Goal: Task Accomplishment & Management: Use online tool/utility

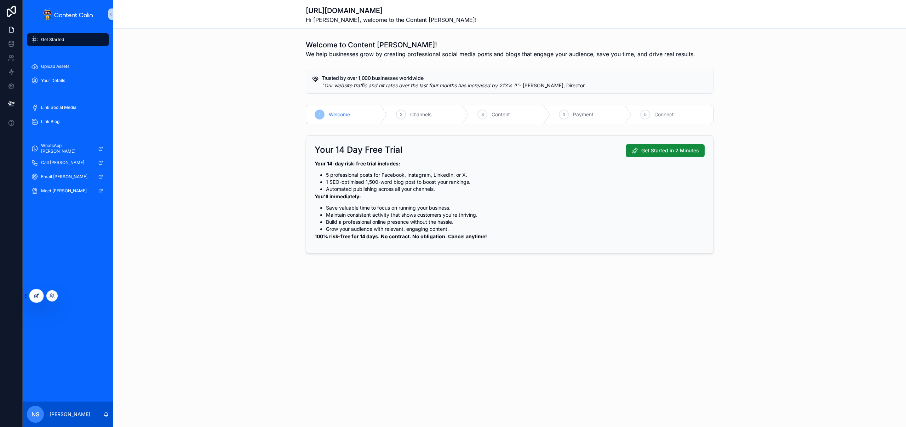
click at [30, 298] on div at bounding box center [36, 295] width 14 height 13
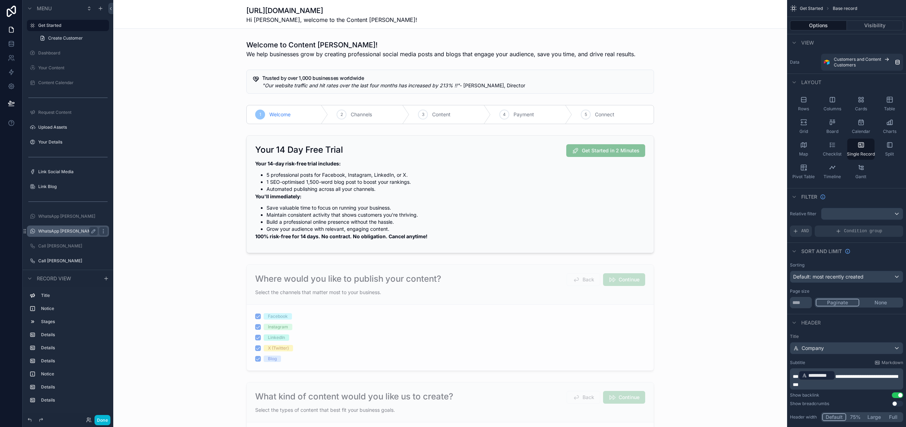
click at [75, 231] on label "WhatsApp [PERSON_NAME]" at bounding box center [66, 232] width 57 height 6
click at [103, 219] on icon "scrollable content" at bounding box center [103, 217] width 6 height 6
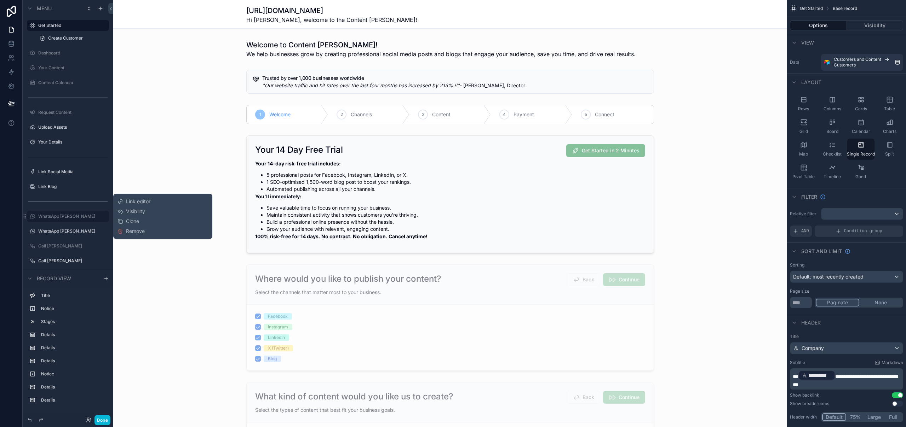
click at [139, 212] on span "Visibility" at bounding box center [135, 211] width 19 height 7
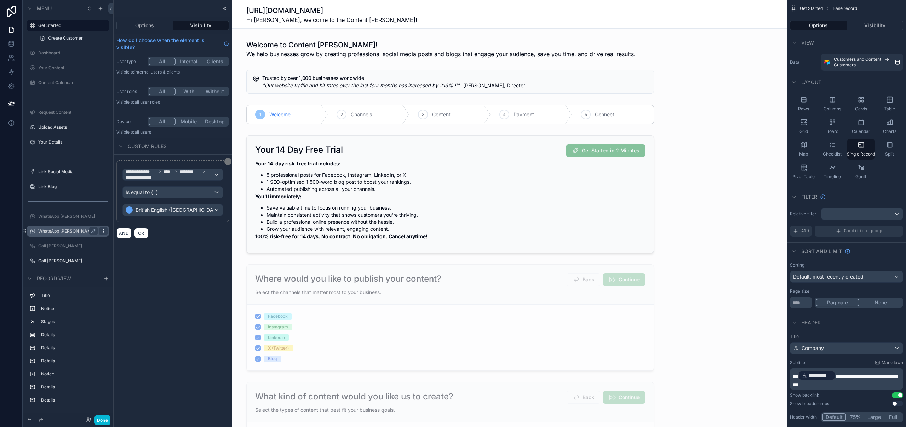
click at [106, 232] on icon "scrollable content" at bounding box center [103, 232] width 6 height 6
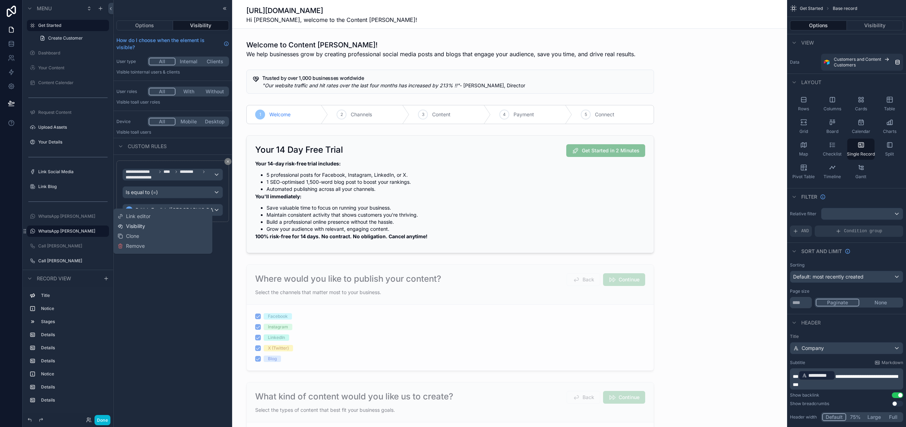
click at [145, 228] on span "Visibility" at bounding box center [135, 226] width 19 height 7
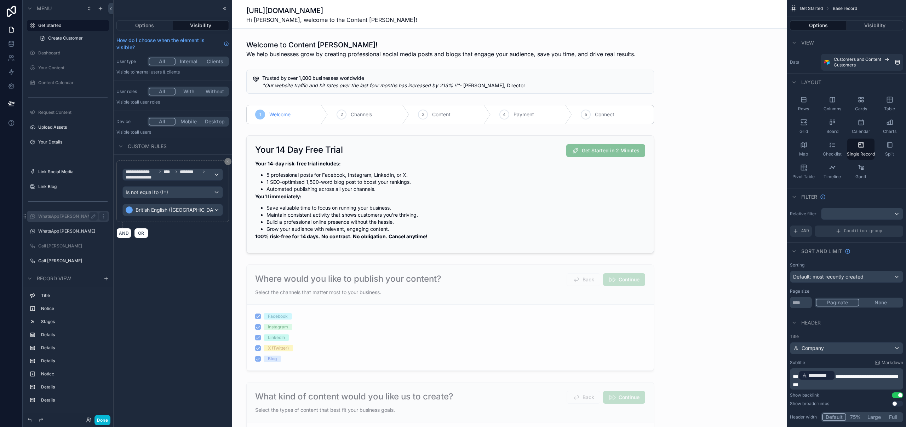
click at [69, 216] on label "WhatsApp [PERSON_NAME]" at bounding box center [66, 217] width 57 height 6
click at [105, 262] on icon "scrollable content" at bounding box center [103, 261] width 6 height 6
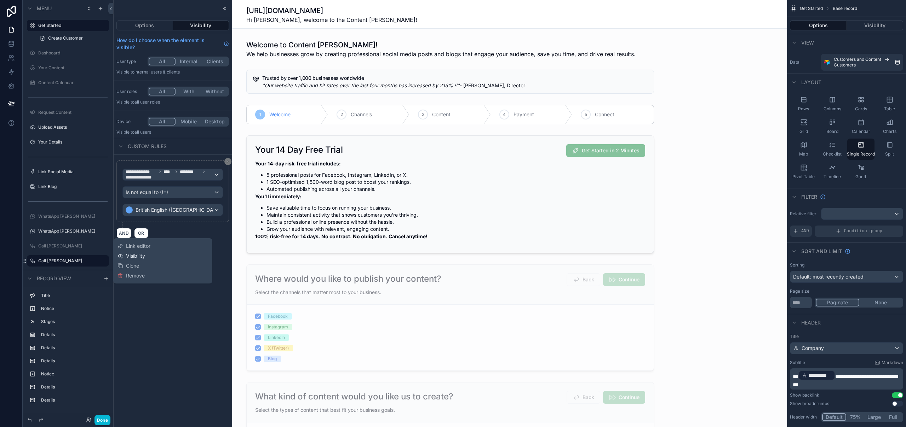
click at [140, 257] on span "Visibility" at bounding box center [135, 256] width 19 height 7
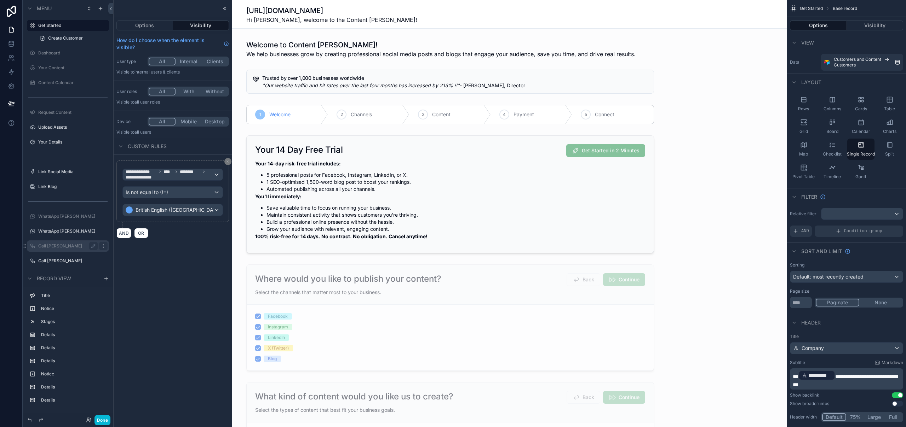
click at [102, 248] on icon "scrollable content" at bounding box center [103, 246] width 6 height 6
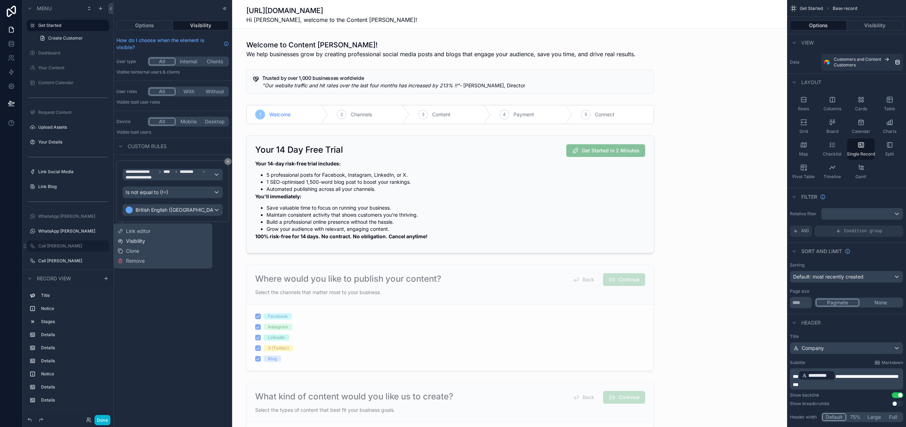
click at [144, 242] on span "Visibility" at bounding box center [135, 241] width 19 height 7
click at [228, 161] on icon at bounding box center [228, 162] width 4 height 4
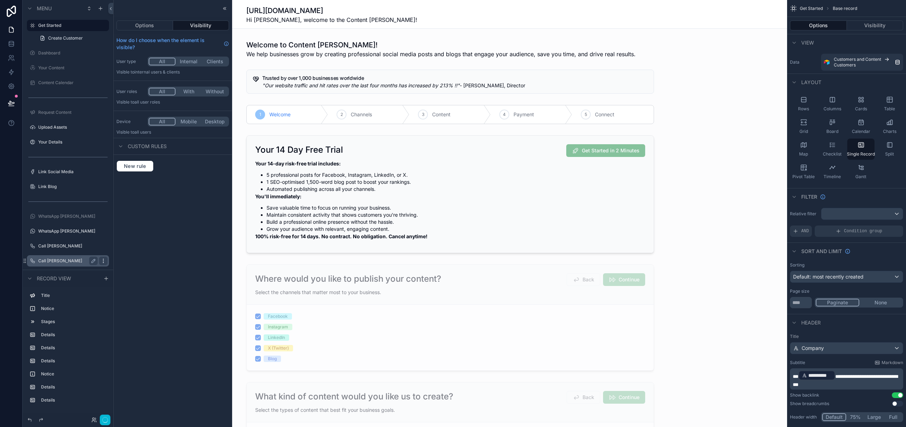
click at [104, 261] on icon "scrollable content" at bounding box center [103, 261] width 6 height 6
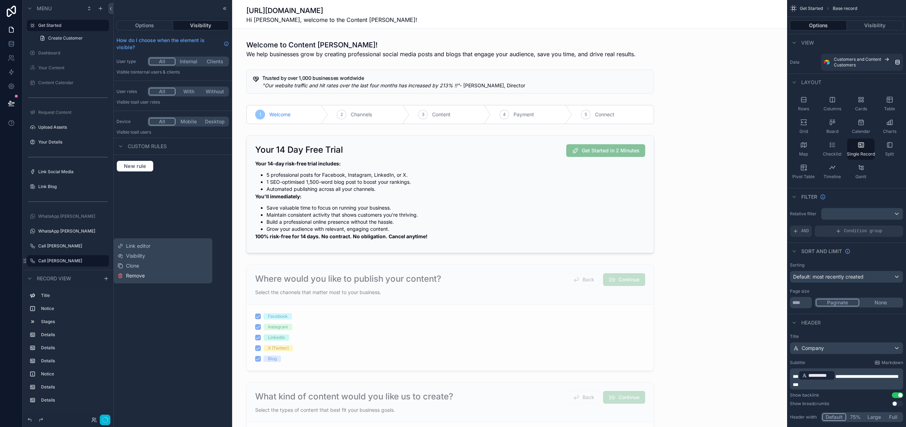
click at [135, 277] on span "Remove" at bounding box center [135, 275] width 19 height 7
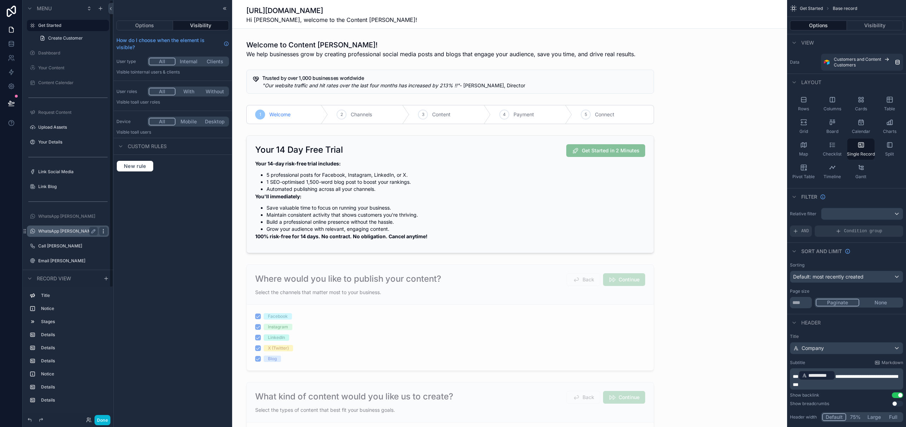
click at [104, 232] on icon "scrollable content" at bounding box center [103, 232] width 6 height 6
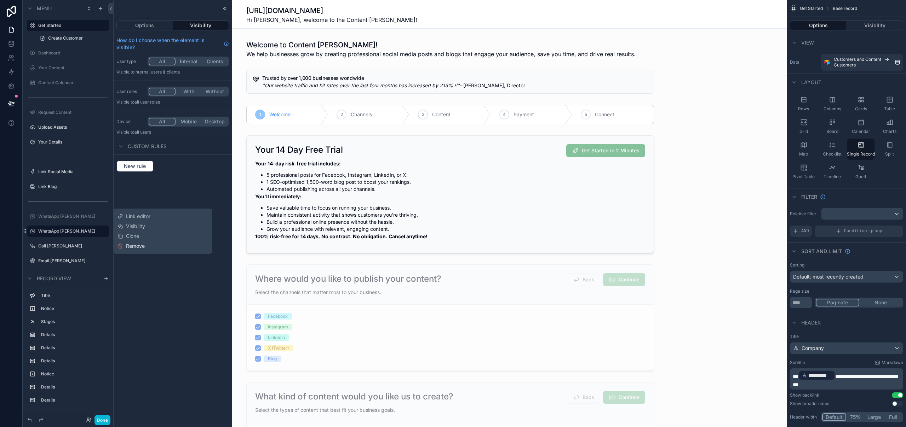
click at [133, 246] on span "Remove" at bounding box center [135, 246] width 19 height 7
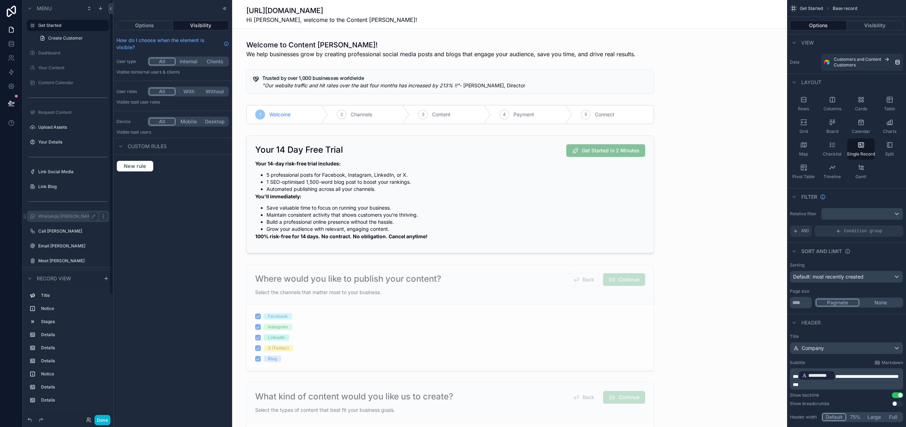
click at [105, 217] on icon "scrollable content" at bounding box center [103, 217] width 6 height 6
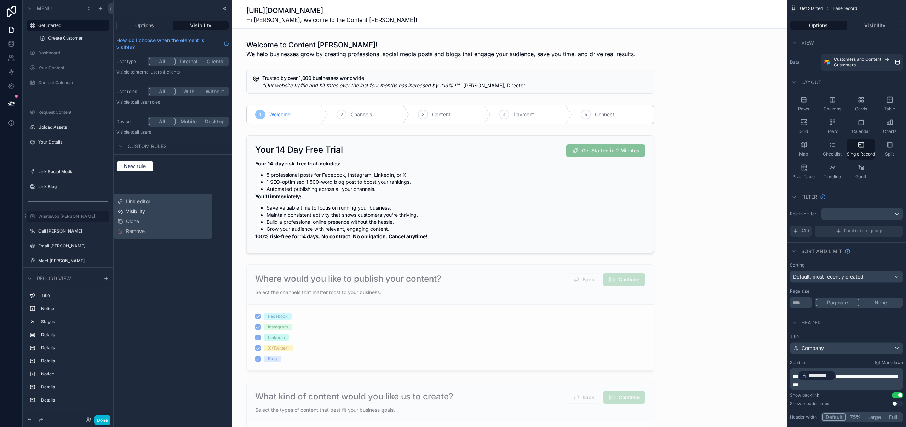
click at [134, 212] on span "Visibility" at bounding box center [135, 211] width 19 height 7
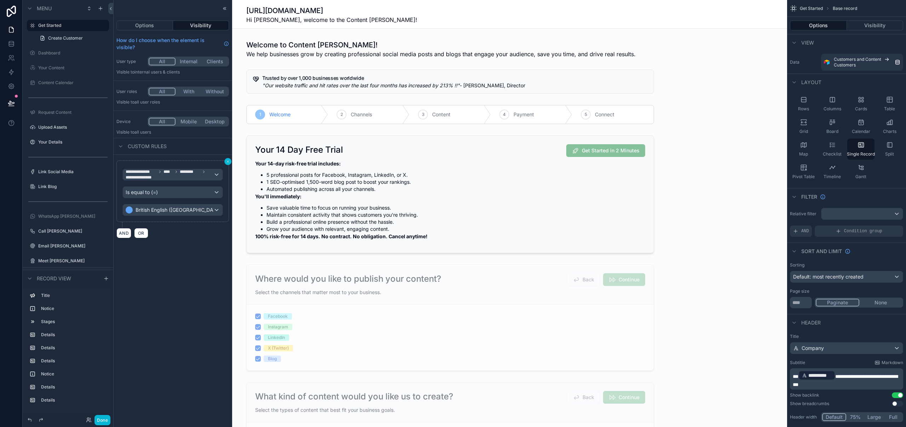
click at [228, 162] on icon at bounding box center [228, 162] width 4 height 4
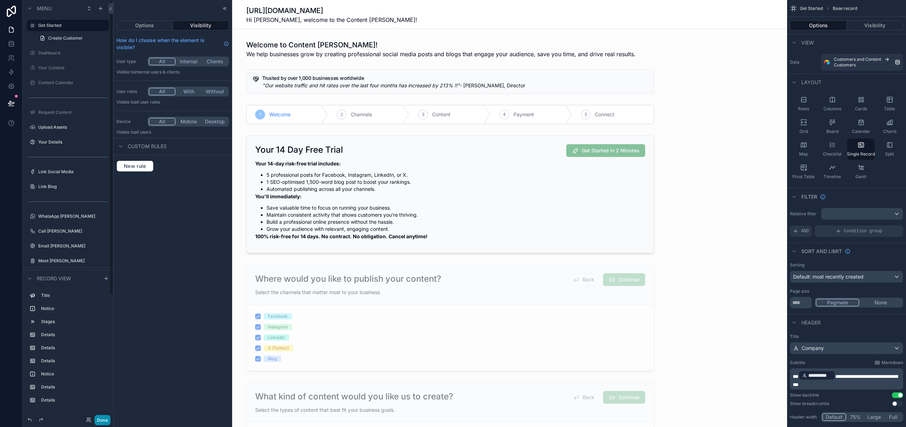
click at [104, 420] on button "Done" at bounding box center [102, 420] width 16 height 10
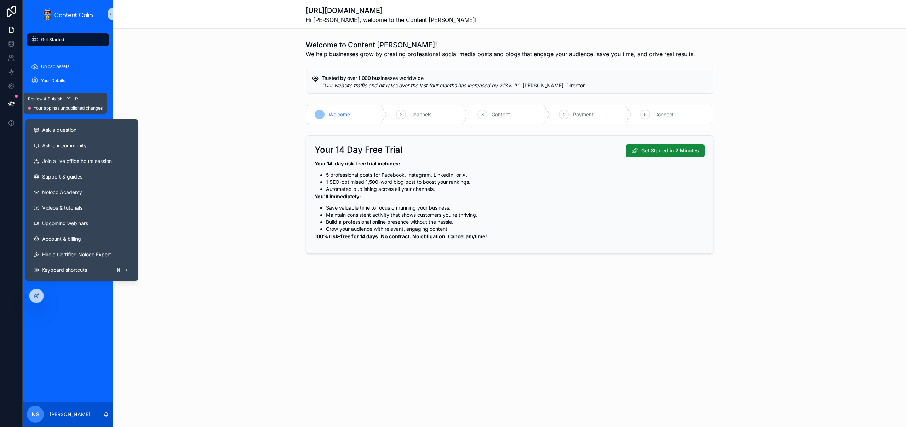
click at [11, 104] on icon at bounding box center [11, 103] width 7 height 7
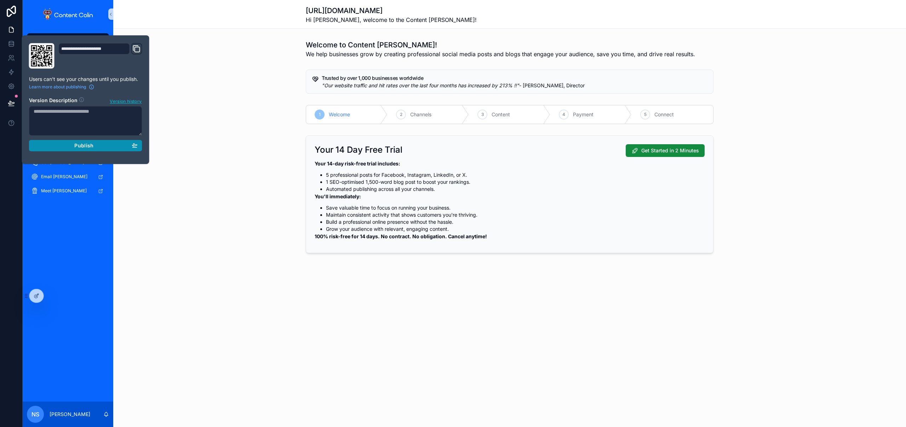
click at [91, 147] on span "Publish" at bounding box center [83, 146] width 19 height 6
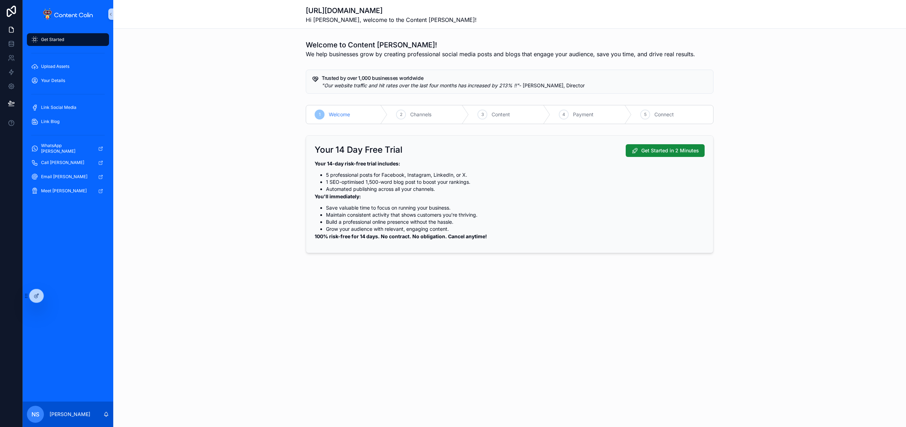
click at [239, 73] on div "Trusted by over 1,000 businesses worldwide "Our website traffic and hit rates o…" at bounding box center [509, 82] width 792 height 30
click at [63, 151] on span "WhatsApp [PERSON_NAME]" at bounding box center [66, 148] width 51 height 11
